Goal: Information Seeking & Learning: Learn about a topic

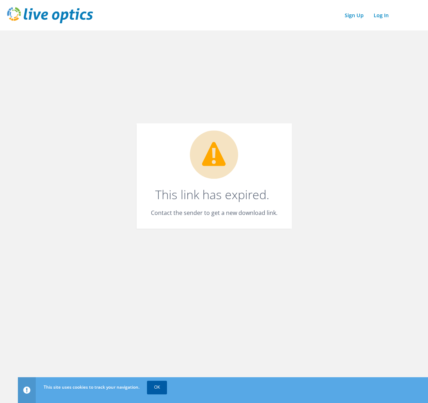
click at [156, 386] on link "OK" at bounding box center [157, 386] width 20 height 13
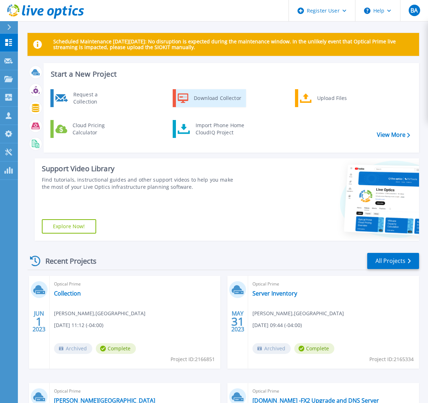
click at [212, 101] on div "Download Collector" at bounding box center [217, 98] width 54 height 14
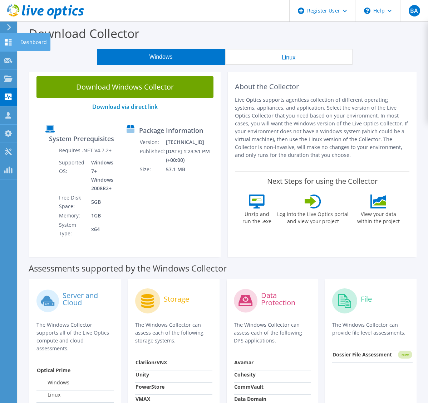
click at [6, 43] on use at bounding box center [8, 42] width 7 height 7
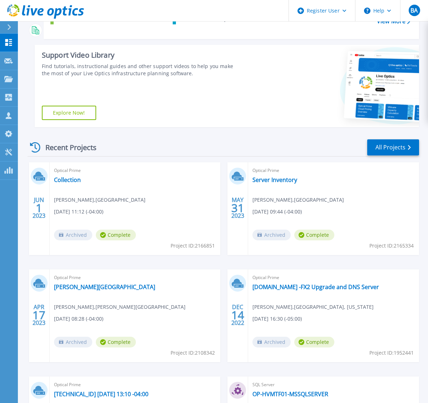
scroll to position [72, 0]
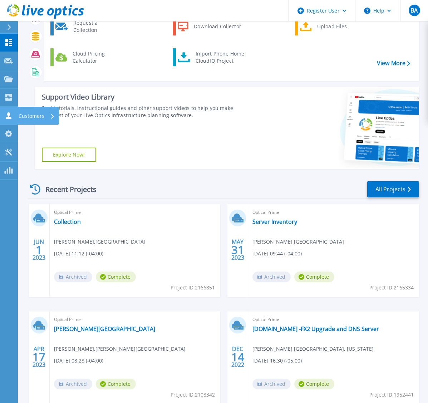
click at [39, 116] on p "Customers" at bounding box center [32, 116] width 26 height 19
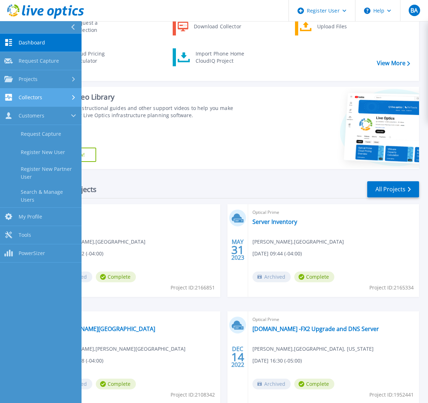
click at [62, 98] on div "Collectors" at bounding box center [40, 97] width 73 height 7
click at [25, 96] on span "Collectors" at bounding box center [31, 97] width 24 height 6
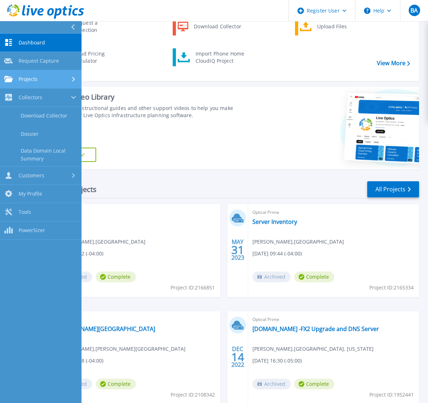
click at [25, 83] on link "Projects Projects" at bounding box center [41, 79] width 82 height 18
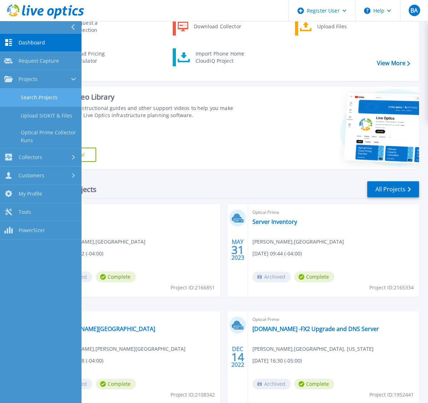
click at [30, 99] on link "Search Projects" at bounding box center [41, 97] width 82 height 18
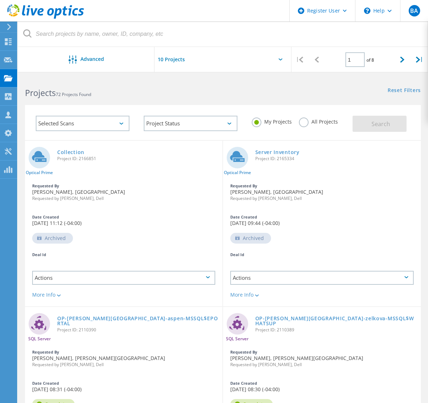
click at [303, 121] on label "All Projects" at bounding box center [318, 120] width 39 height 7
click at [0, 0] on input "All Projects" at bounding box center [0, 0] width 0 height 0
click at [386, 120] on span "Search" at bounding box center [381, 124] width 19 height 8
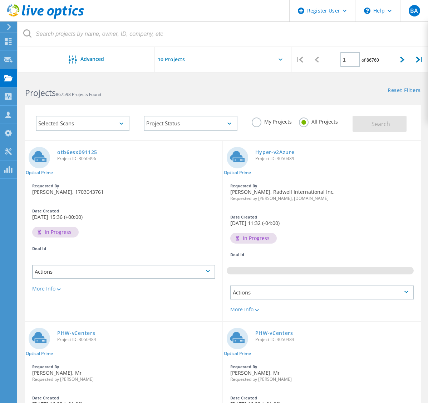
click at [123, 123] on icon at bounding box center [122, 123] width 4 height 2
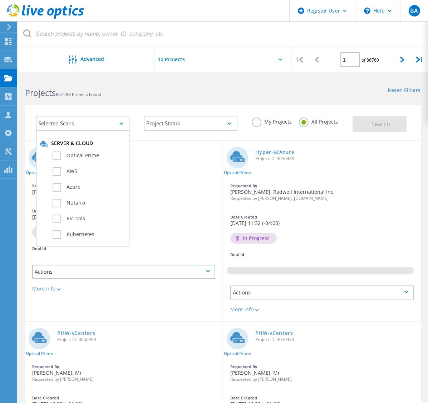
click at [126, 125] on div "Selected Scans" at bounding box center [83, 123] width 94 height 15
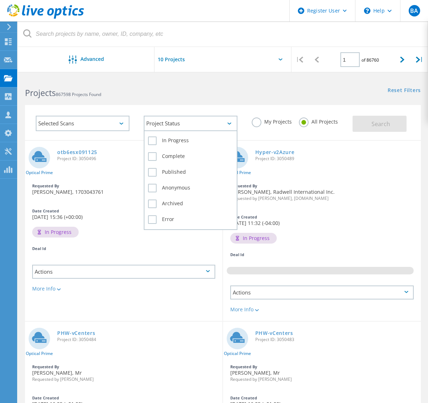
click at [231, 121] on div "Project Status" at bounding box center [191, 123] width 94 height 15
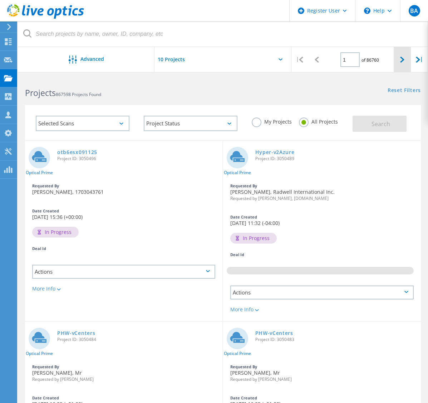
click at [404, 61] on icon at bounding box center [403, 60] width 4 height 6
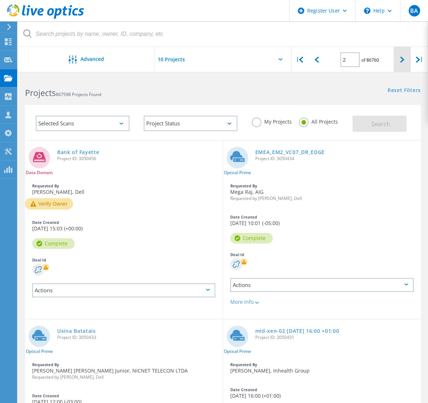
click at [404, 61] on icon at bounding box center [403, 60] width 4 height 6
type input "3"
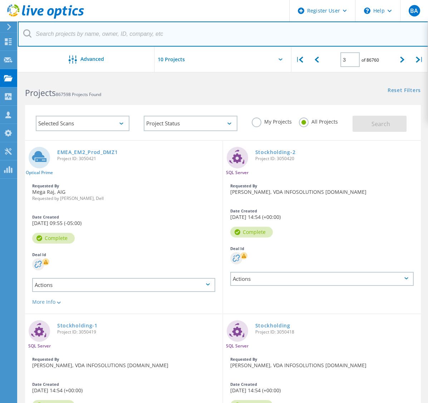
click at [74, 33] on input "text" at bounding box center [223, 33] width 411 height 25
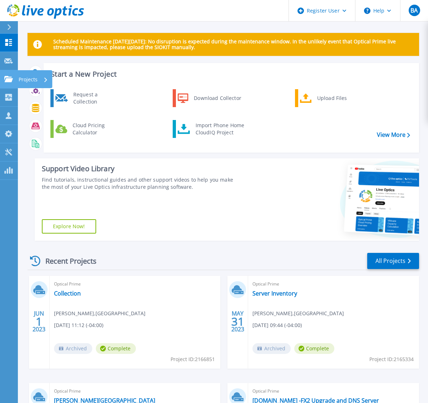
click at [17, 77] on link "Projects Projects" at bounding box center [9, 79] width 18 height 18
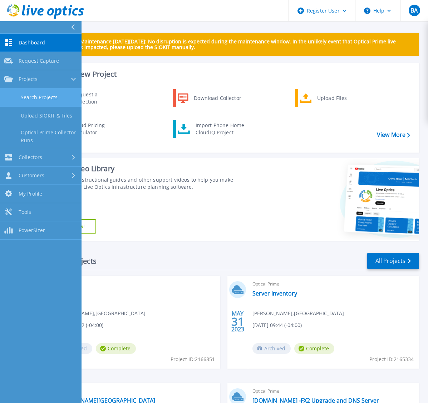
click at [32, 95] on link "Search Projects" at bounding box center [41, 97] width 82 height 18
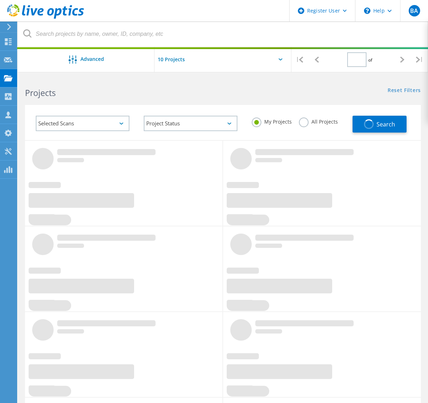
type input "3"
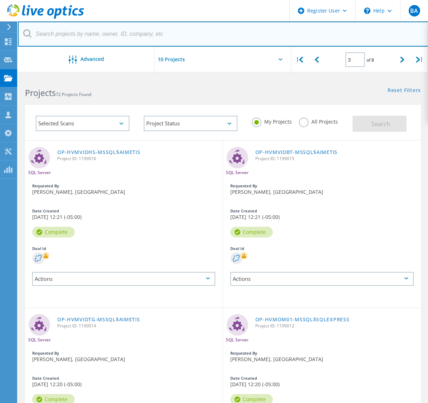
click at [106, 37] on input "text" at bounding box center [223, 33] width 411 height 25
type input "Rutgers"
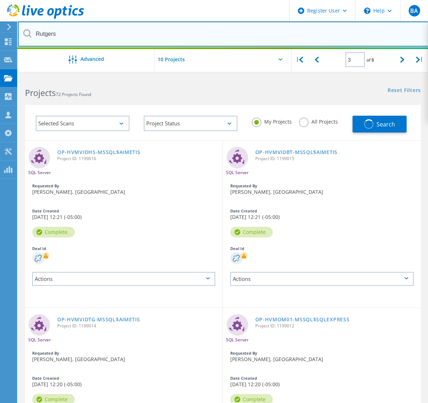
type input "1"
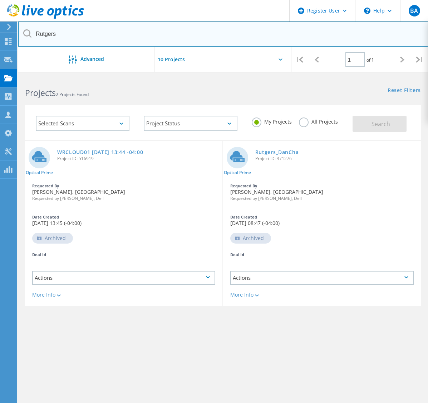
click at [390, 30] on input "Rutgers" at bounding box center [223, 33] width 411 height 25
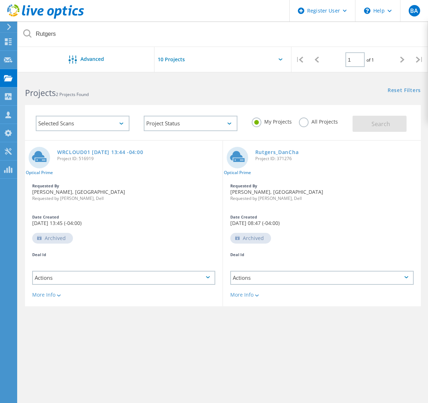
click at [27, 33] on icon at bounding box center [27, 33] width 8 height 8
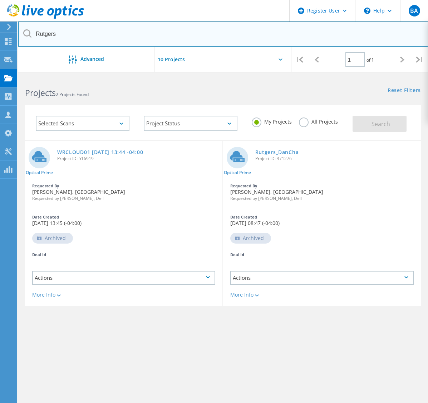
click at [77, 36] on input "Rutgers" at bounding box center [223, 33] width 411 height 25
click at [86, 36] on input "Rutgers" at bounding box center [223, 33] width 411 height 25
drag, startPoint x: 79, startPoint y: 31, endPoint x: -18, endPoint y: 31, distance: 97.4
click at [0, 31] on html "Register User \n Help Explore Helpful Articles Contact Support BA Dell User Bil…" at bounding box center [214, 223] width 428 height 447
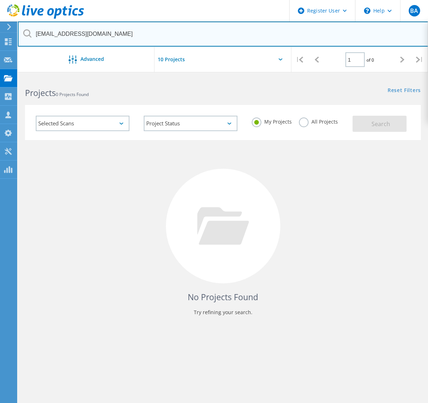
drag, startPoint x: 111, startPoint y: 33, endPoint x: -42, endPoint y: 38, distance: 152.9
click at [0, 38] on html "Register User \n Help Explore Helpful Articles Contact Support BA Dell User Bil…" at bounding box center [214, 223] width 428 height 447
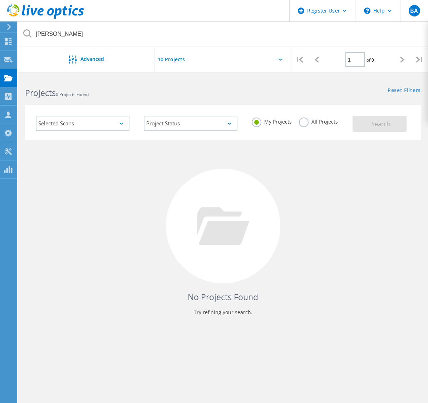
click at [303, 124] on label "All Projects" at bounding box center [318, 120] width 39 height 7
click at [0, 0] on input "All Projects" at bounding box center [0, 0] width 0 height 0
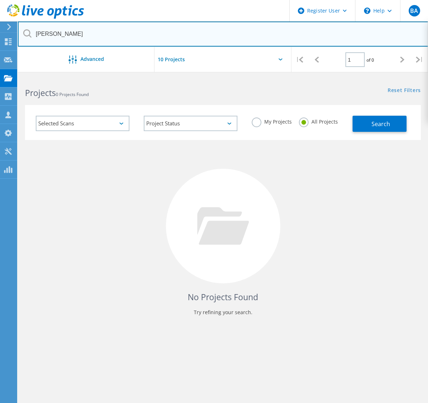
drag, startPoint x: 102, startPoint y: 33, endPoint x: 98, endPoint y: 30, distance: 5.4
click at [102, 33] on input "doug richardson" at bounding box center [223, 33] width 411 height 25
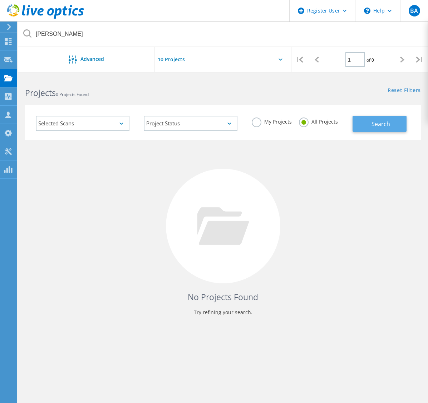
click at [387, 121] on span "Search" at bounding box center [381, 124] width 19 height 8
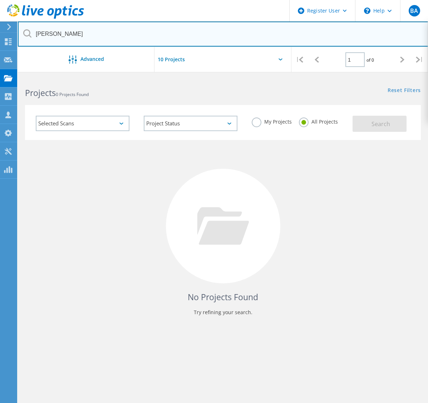
drag, startPoint x: 41, startPoint y: 30, endPoint x: -42, endPoint y: 29, distance: 82.3
click at [0, 29] on html "Register User \n Help Explore Helpful Articles Contact Support BA Dell User Bil…" at bounding box center [214, 223] width 428 height 447
type input "e"
type input "rutgers"
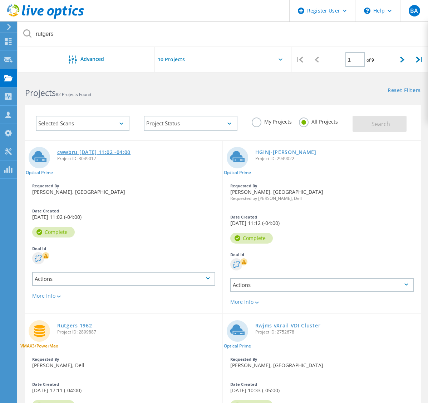
click at [70, 155] on link "cwwbru [DATE] 11:02 -04:00" at bounding box center [93, 152] width 73 height 5
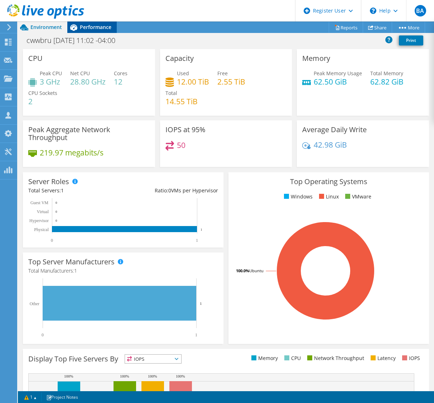
click at [105, 22] on div "Performance" at bounding box center [91, 26] width 49 height 11
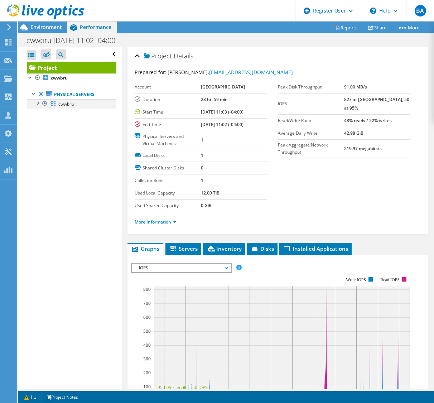
click at [39, 103] on div at bounding box center [37, 102] width 7 height 7
click at [62, 113] on link "sda" at bounding box center [71, 112] width 89 height 9
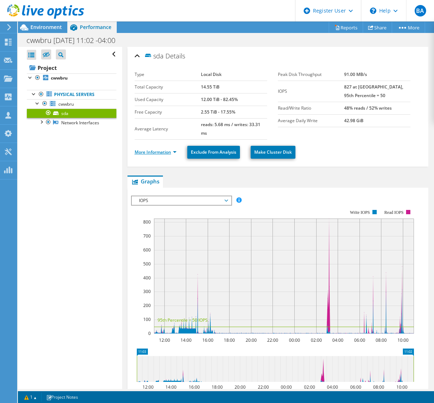
click at [176, 152] on link "More Information" at bounding box center [156, 152] width 42 height 6
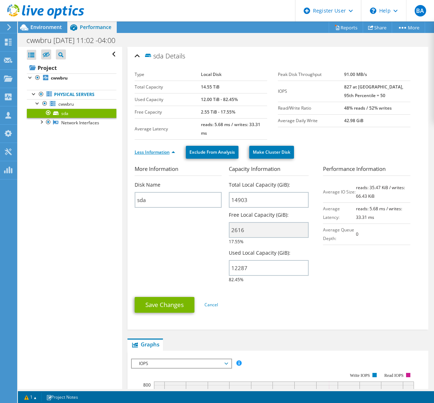
click at [174, 154] on link "Less Information" at bounding box center [155, 152] width 40 height 6
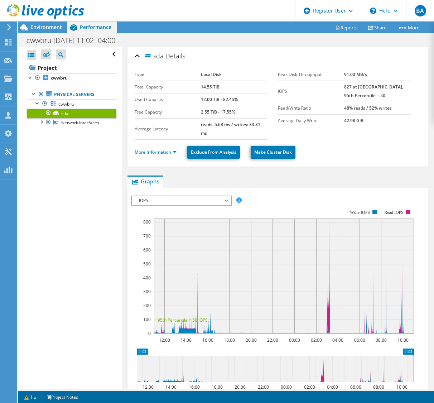
click at [228, 201] on span "IOPS" at bounding box center [181, 200] width 99 height 9
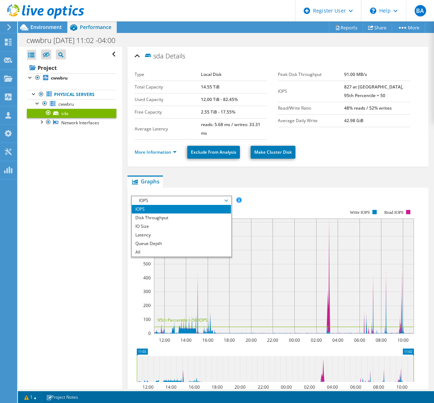
click at [293, 188] on div "IOPS Disk Throughput IO Size Latency Queue Depth CPU Percentage Memory Page Fau…" at bounding box center [278, 314] width 294 height 252
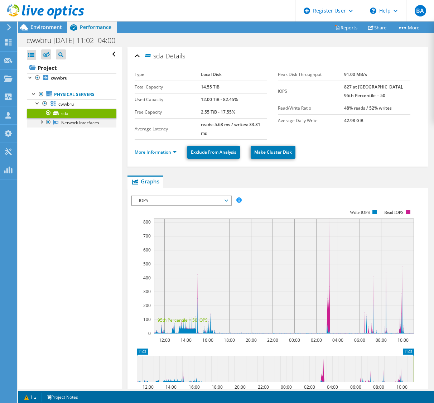
click at [42, 124] on div at bounding box center [41, 121] width 7 height 7
click at [72, 132] on link "enp5s0f1" at bounding box center [71, 131] width 89 height 9
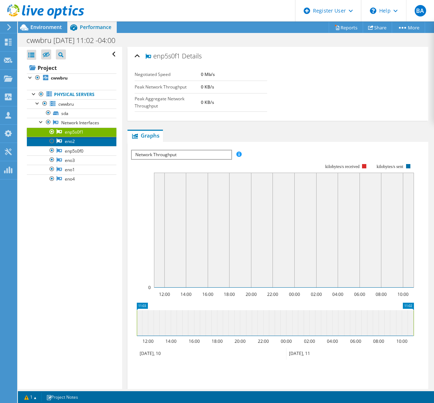
click at [72, 140] on link "eno2" at bounding box center [71, 141] width 89 height 9
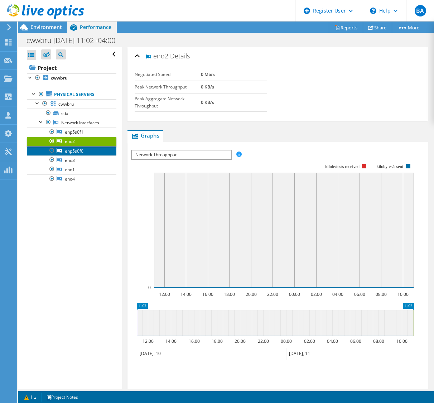
click at [74, 151] on link "enp5s0f0" at bounding box center [71, 150] width 89 height 9
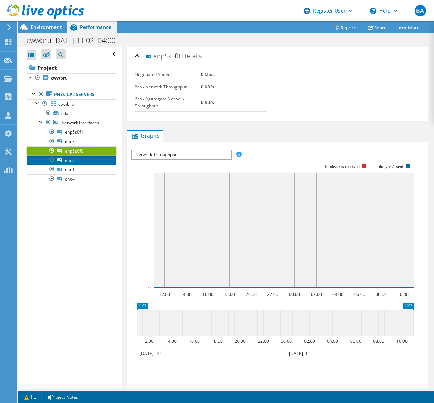
click at [74, 160] on link "eno3" at bounding box center [71, 159] width 89 height 9
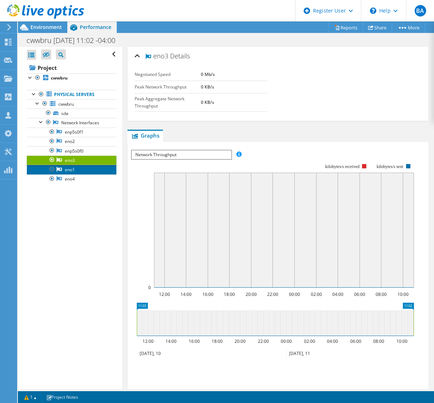
click at [74, 170] on link "eno1" at bounding box center [71, 169] width 89 height 9
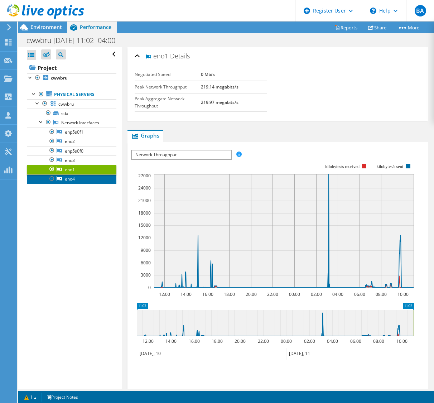
click at [69, 179] on link "eno4" at bounding box center [71, 178] width 89 height 9
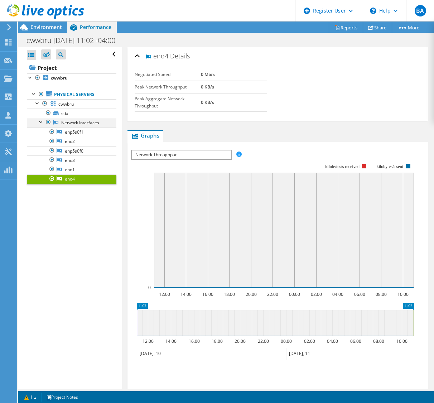
click at [42, 120] on div at bounding box center [41, 121] width 7 height 7
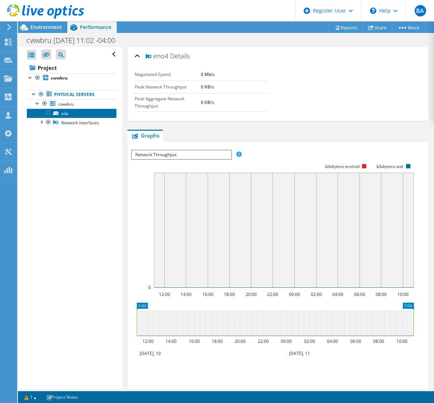
click at [60, 113] on link "sda" at bounding box center [71, 112] width 89 height 9
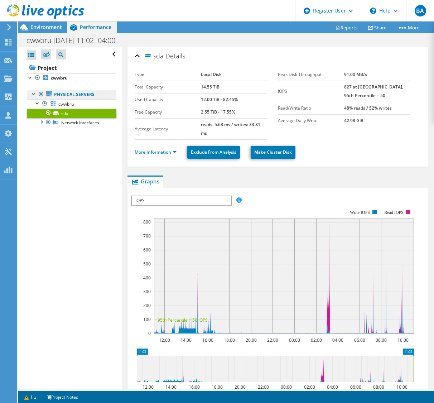
click at [85, 95] on link "Physical Servers" at bounding box center [71, 94] width 89 height 9
click at [70, 105] on span "cwwbru" at bounding box center [65, 104] width 15 height 6
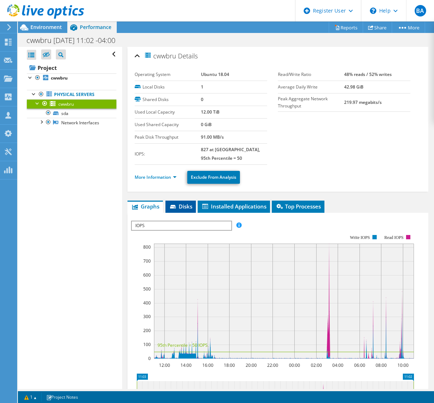
click at [185, 201] on li "Disks" at bounding box center [180, 206] width 30 height 12
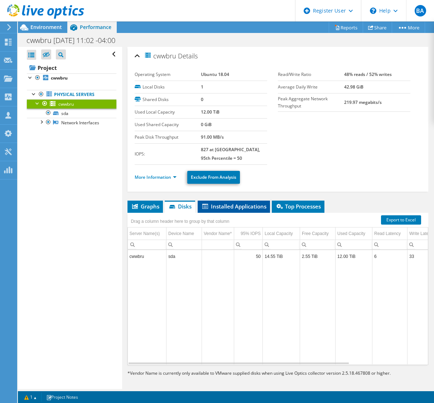
click at [247, 205] on span "Installed Applications" at bounding box center [233, 206] width 65 height 7
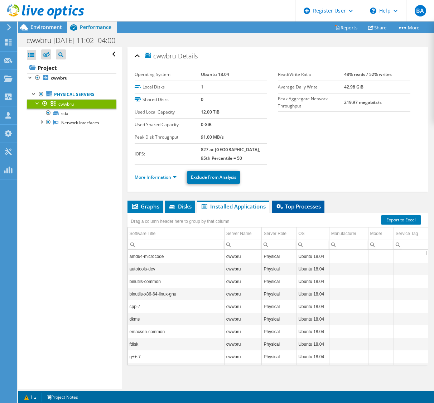
click at [299, 207] on span "Top Processes" at bounding box center [297, 206] width 45 height 7
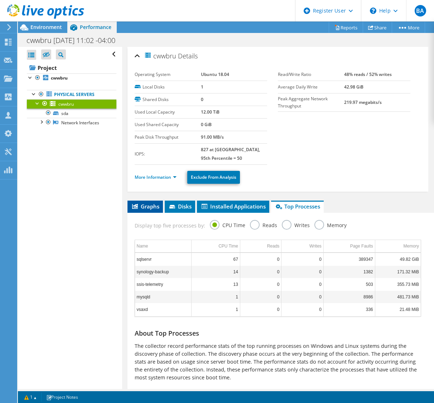
click at [150, 204] on span "Graphs" at bounding box center [145, 206] width 28 height 7
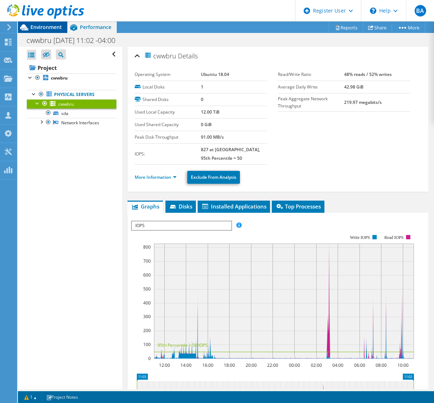
click at [50, 27] on span "Environment" at bounding box center [45, 27] width 31 height 7
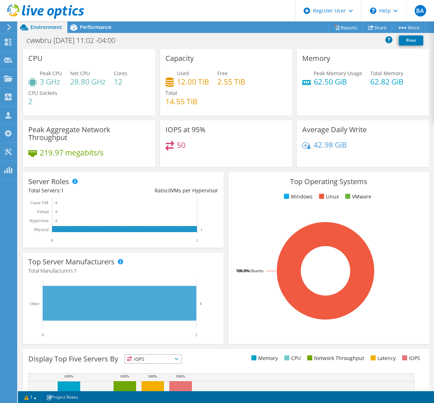
click at [156, 225] on rect at bounding box center [119, 220] width 183 height 45
click at [38, 396] on link "1" at bounding box center [30, 396] width 22 height 9
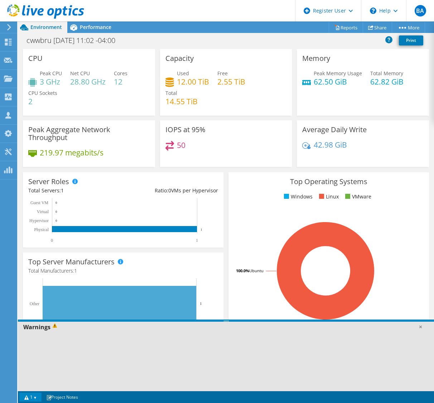
click at [226, 162] on div "IOPS at 95% 50" at bounding box center [226, 143] width 132 height 47
click at [419, 326] on link at bounding box center [420, 326] width 7 height 7
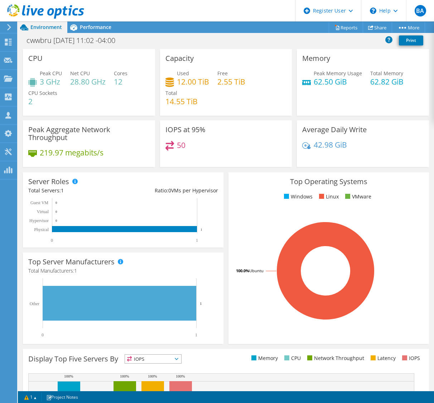
click at [228, 246] on div "Top Operating Systems Windows Linux VMware 100.0% Ubuntu" at bounding box center [328, 257] width 200 height 171
click at [92, 23] on div "Performance" at bounding box center [91, 26] width 49 height 11
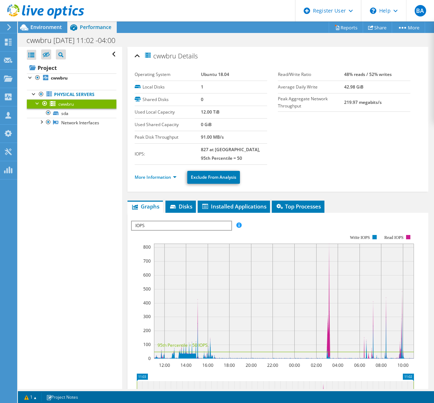
click at [358, 232] on rect at bounding box center [272, 296] width 283 height 143
